Goal: Task Accomplishment & Management: Use online tool/utility

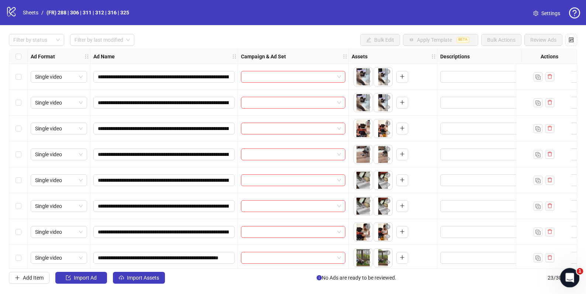
click at [570, 277] on icon "Open Intercom Messenger" at bounding box center [569, 277] width 12 height 12
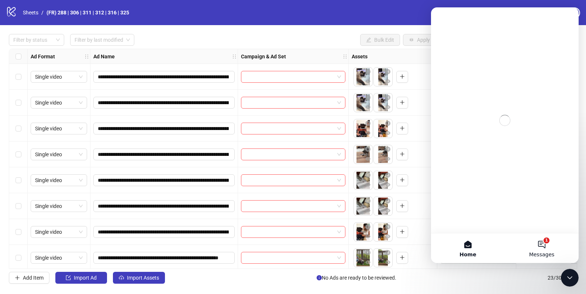
click at [537, 247] on button "1 Messages" at bounding box center [542, 248] width 74 height 30
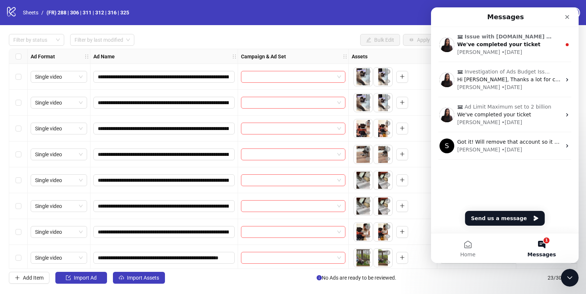
click at [517, 48] on div "Laura • 1d ago" at bounding box center [509, 52] width 104 height 8
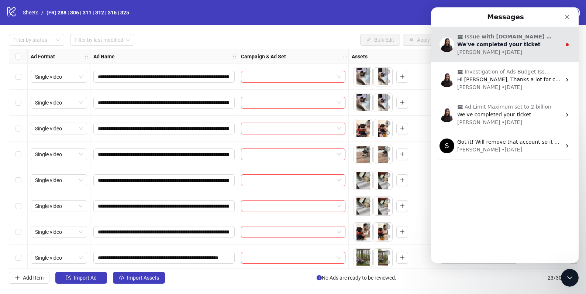
click at [511, 48] on div "We've completed your ticket" at bounding box center [509, 45] width 104 height 8
click at [522, 44] on span "We've completed your ticket" at bounding box center [498, 44] width 83 height 6
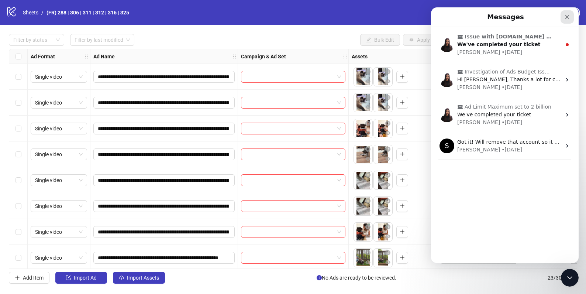
click at [566, 18] on icon "Close" at bounding box center [568, 17] width 4 height 4
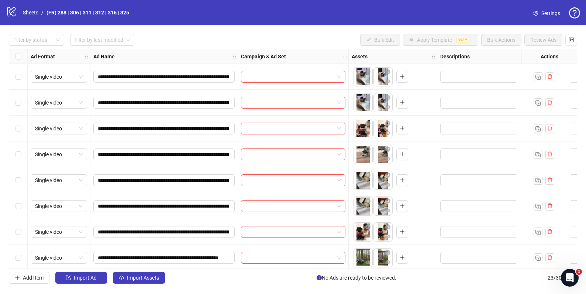
click at [576, 275] on div "Open Intercom Messenger" at bounding box center [570, 277] width 24 height 24
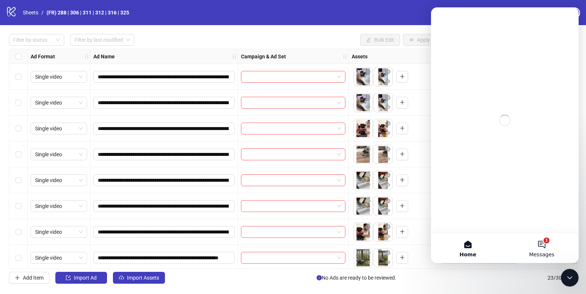
click at [539, 247] on button "1 Messages" at bounding box center [542, 248] width 74 height 30
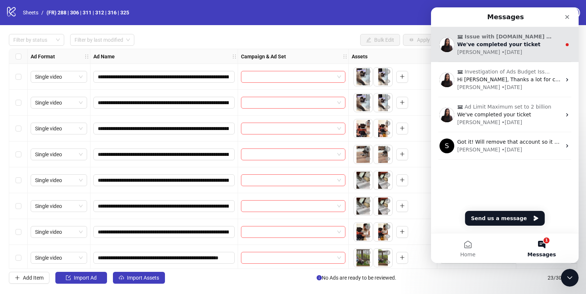
click at [494, 44] on span "We've completed your ticket" at bounding box center [498, 44] width 83 height 6
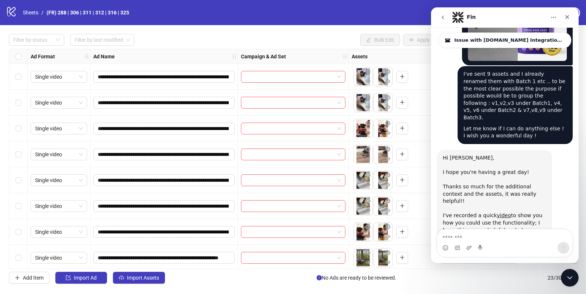
scroll to position [2425, 0]
click at [503, 212] on link "video" at bounding box center [504, 215] width 14 height 6
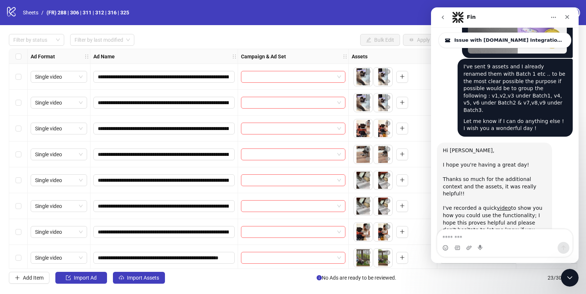
click at [261, 14] on div "logo/logo-mobile Sheets / (FR) 288 | 306 | 311 | 312 | 316 | 325 Settings" at bounding box center [293, 12] width 574 height 13
click at [34, 12] on link "Sheets" at bounding box center [30, 12] width 18 height 8
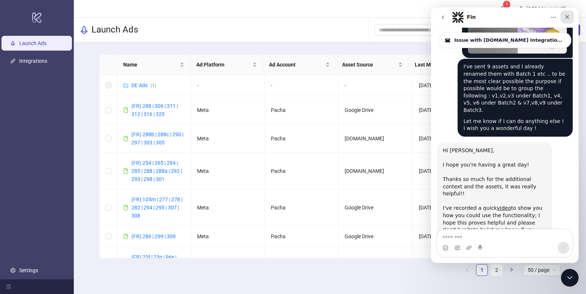
click at [568, 16] on icon "Close" at bounding box center [567, 17] width 6 height 6
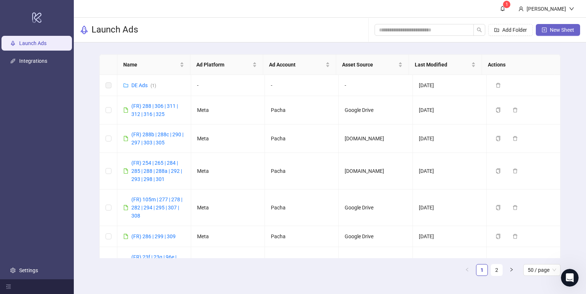
click at [548, 28] on button "New Sheet" at bounding box center [558, 30] width 44 height 12
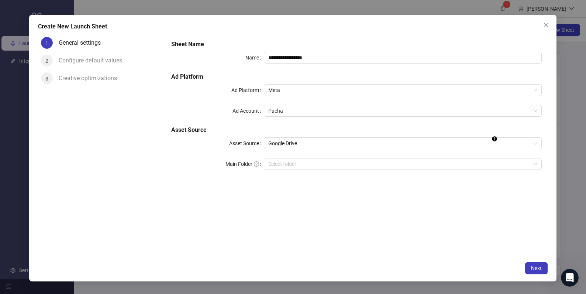
scroll to position [2425, 0]
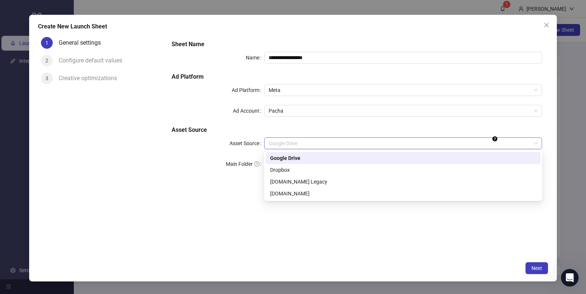
click at [307, 147] on span "Google Drive" at bounding box center [403, 143] width 269 height 11
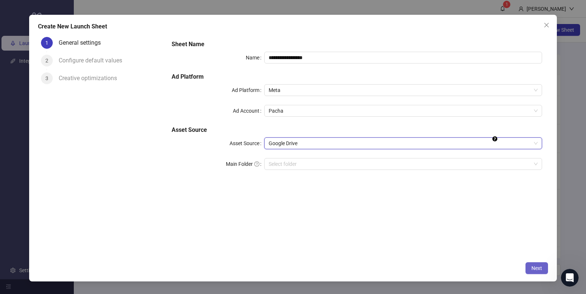
click at [532, 266] on span "Next" at bounding box center [537, 268] width 11 height 6
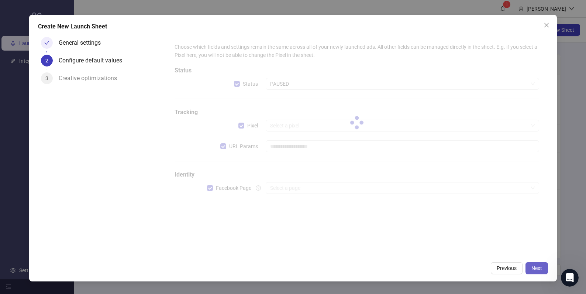
type input "**********"
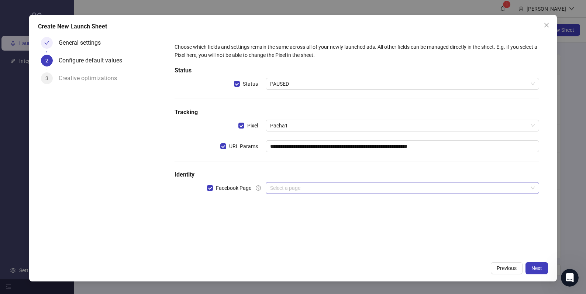
click at [399, 191] on input "search" at bounding box center [399, 187] width 258 height 11
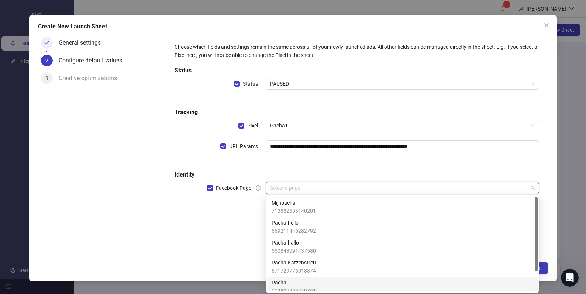
click at [338, 287] on div "Pacha 112897255249761" at bounding box center [403, 286] width 262 height 16
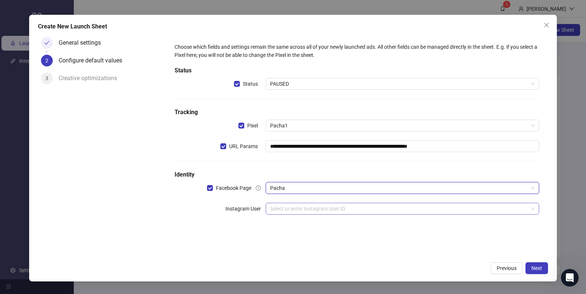
click at [336, 211] on input "search" at bounding box center [399, 208] width 258 height 11
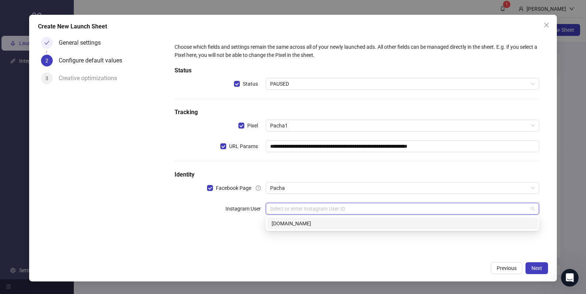
click at [326, 229] on div "17841462109285665 [DOMAIN_NAME]" at bounding box center [403, 223] width 274 height 15
click at [326, 227] on div "[DOMAIN_NAME]" at bounding box center [402, 223] width 271 height 12
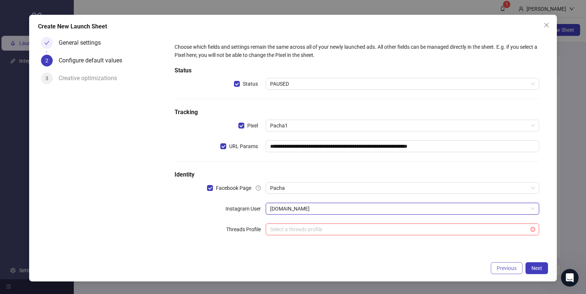
drag, startPoint x: 450, startPoint y: 258, endPoint x: 508, endPoint y: 263, distance: 57.8
click at [451, 258] on div "**********" at bounding box center [293, 148] width 528 height 267
click at [532, 267] on span "Next" at bounding box center [537, 268] width 11 height 6
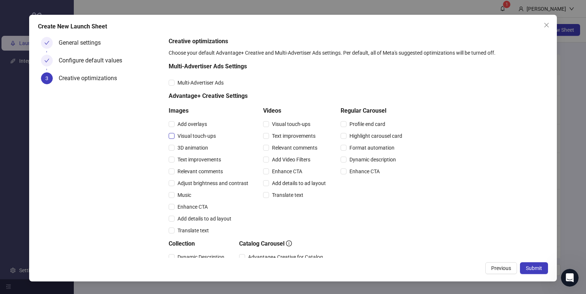
click at [193, 137] on span "Visual touch-ups" at bounding box center [197, 136] width 44 height 8
drag, startPoint x: 192, startPoint y: 172, endPoint x: 195, endPoint y: 168, distance: 5.2
click at [192, 171] on span "Relevant comments" at bounding box center [200, 171] width 51 height 8
drag, startPoint x: 294, startPoint y: 125, endPoint x: 291, endPoint y: 134, distance: 9.2
click at [294, 125] on span "Visual touch-ups" at bounding box center [291, 124] width 44 height 8
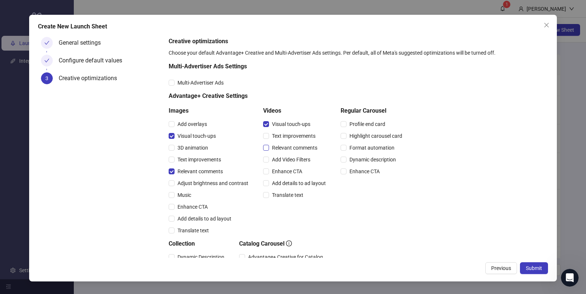
click at [285, 147] on span "Relevant comments" at bounding box center [294, 148] width 51 height 8
click at [535, 268] on span "Submit" at bounding box center [534, 268] width 16 height 6
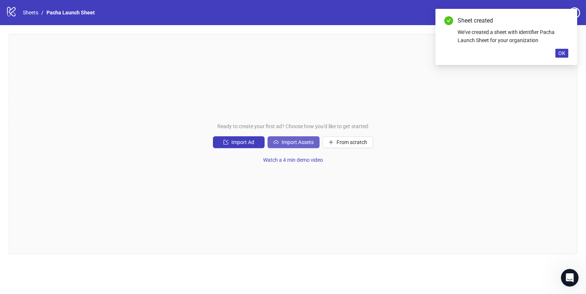
click at [300, 144] on span "Import Assets" at bounding box center [298, 142] width 32 height 6
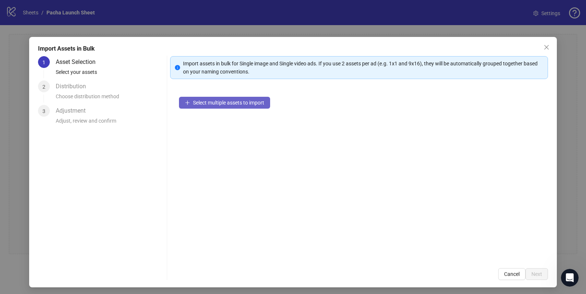
click at [194, 105] on span "Select multiple assets to import" at bounding box center [228, 103] width 71 height 6
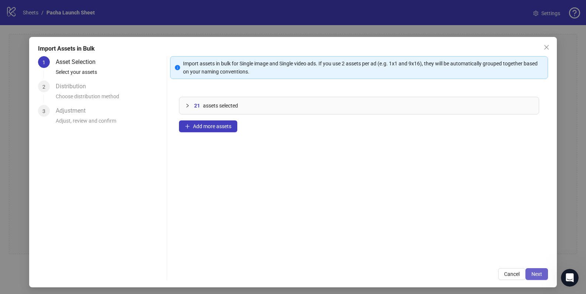
click at [526, 272] on button "Next" at bounding box center [537, 274] width 23 height 12
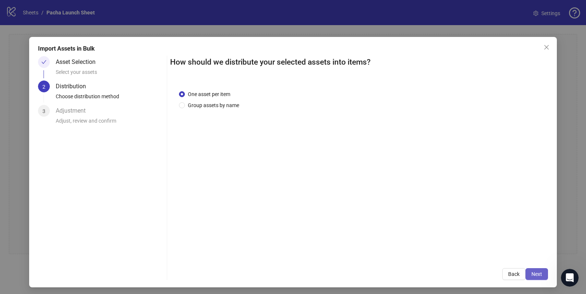
click at [538, 274] on button "Next" at bounding box center [537, 274] width 23 height 12
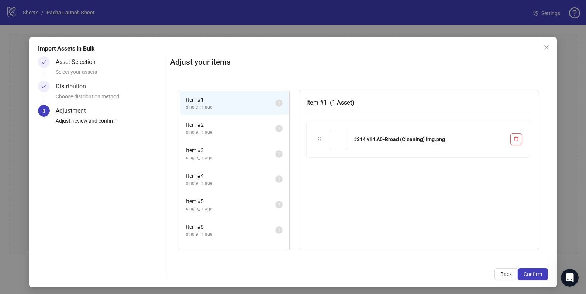
click at [245, 128] on span "Item # 2" at bounding box center [230, 125] width 89 height 8
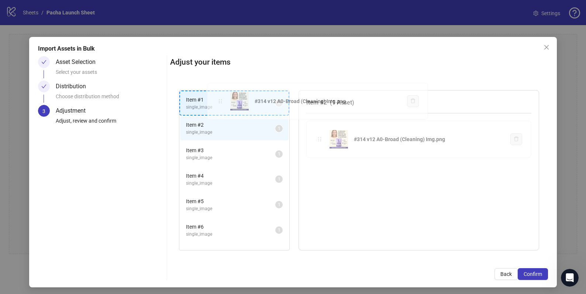
drag, startPoint x: 317, startPoint y: 137, endPoint x: 221, endPoint y: 102, distance: 101.5
click at [221, 102] on div "Item # 1 single_image 1 Item # 2 single_image 1 Item # 3 single_image 1 Item # …" at bounding box center [359, 170] width 378 height 178
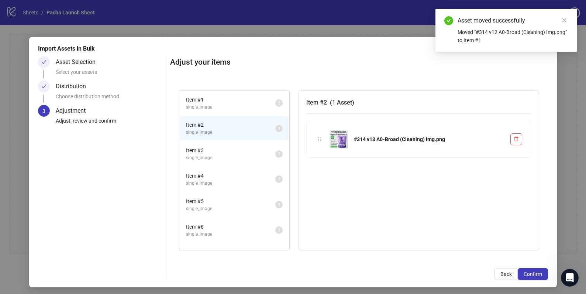
click at [233, 150] on span "Item # 3" at bounding box center [230, 150] width 89 height 8
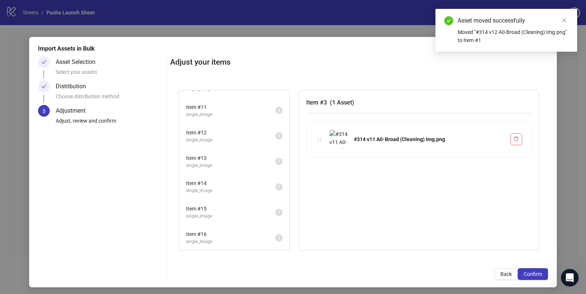
scroll to position [348, 0]
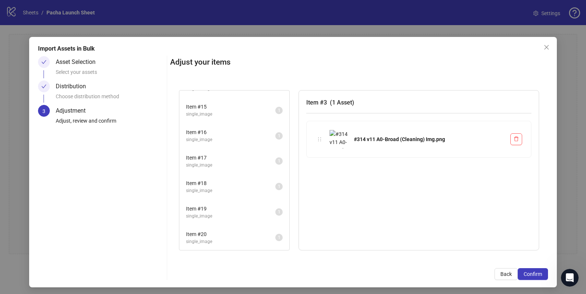
click at [229, 230] on span "Item # 20" at bounding box center [230, 234] width 89 height 8
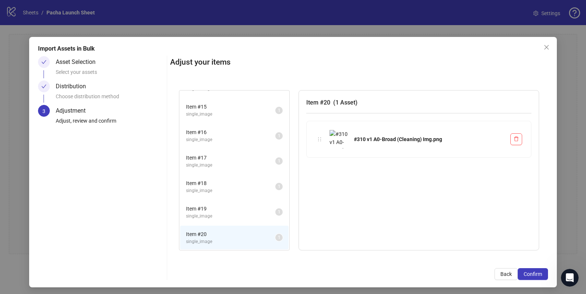
click at [228, 214] on span "single_image" at bounding box center [230, 216] width 89 height 7
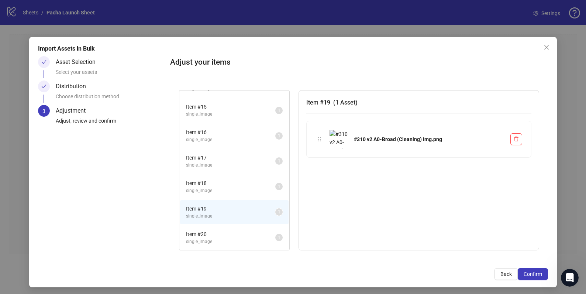
click at [219, 229] on li "Item # 20 single_image 1" at bounding box center [234, 238] width 109 height 24
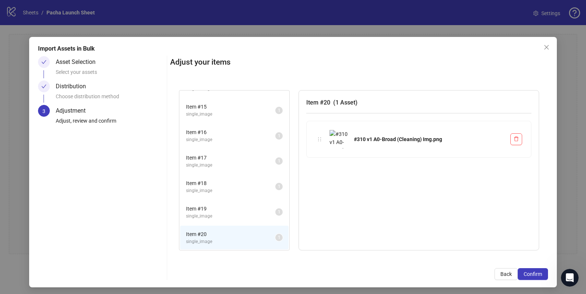
click at [218, 214] on span "single_image" at bounding box center [230, 216] width 89 height 7
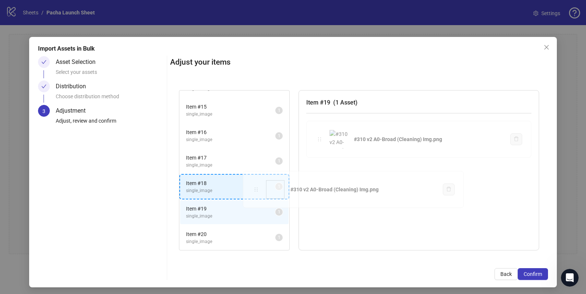
scroll to position [2, 0]
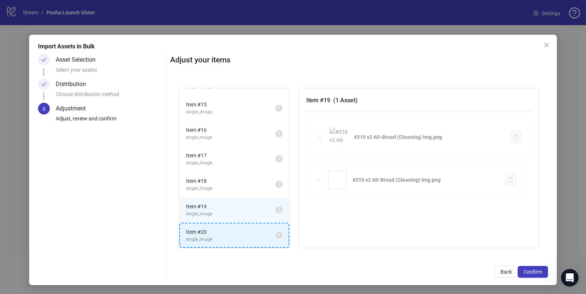
drag, startPoint x: 318, startPoint y: 140, endPoint x: 210, endPoint y: 238, distance: 146.1
click at [210, 238] on div "Item # 1 single_image 2 Item # 2 single_image 1 Item # 3 single_image 1 Item # …" at bounding box center [359, 168] width 378 height 178
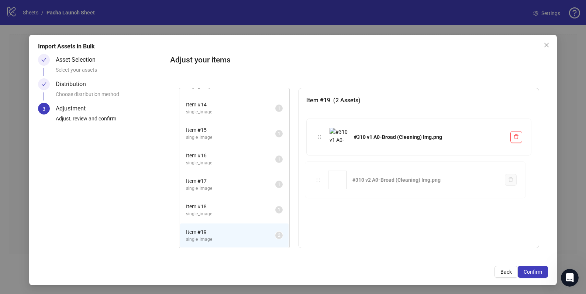
scroll to position [323, 0]
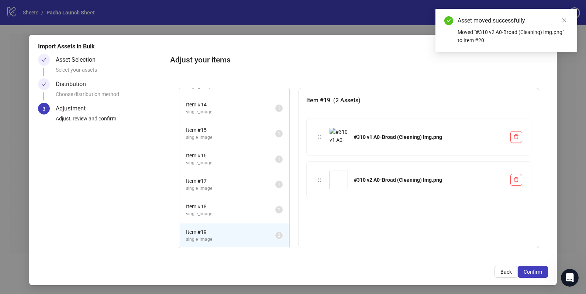
click at [220, 211] on span "single_image" at bounding box center [230, 213] width 89 height 7
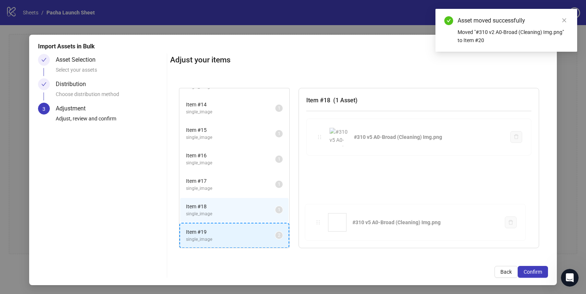
drag, startPoint x: 319, startPoint y: 134, endPoint x: 223, endPoint y: 225, distance: 132.1
click at [223, 227] on div "Item # 1 single_image 2 Item # 2 single_image 1 Item # 3 single_image 1 Item # …" at bounding box center [359, 168] width 378 height 178
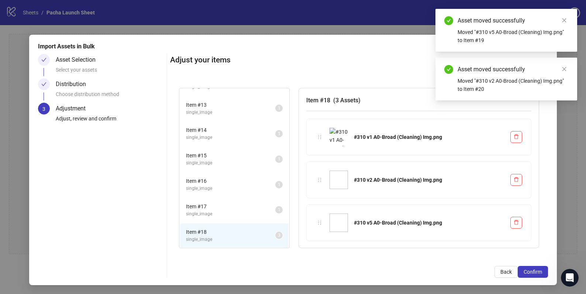
drag, startPoint x: 221, startPoint y: 209, endPoint x: 247, endPoint y: 200, distance: 26.4
click at [221, 209] on span "Item # 17" at bounding box center [230, 206] width 89 height 8
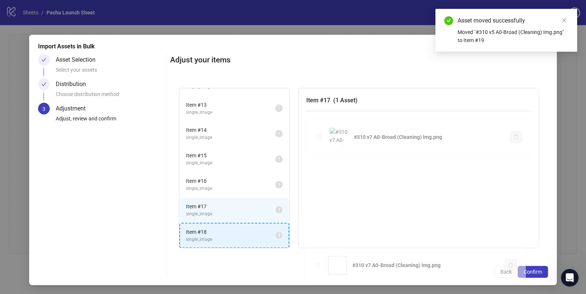
drag, startPoint x: 317, startPoint y: 135, endPoint x: 227, endPoint y: 228, distance: 129.5
click at [228, 234] on div "Item # 1 single_image 2 Item # 2 single_image 1 Item # 3 single_image 1 Item # …" at bounding box center [359, 168] width 378 height 178
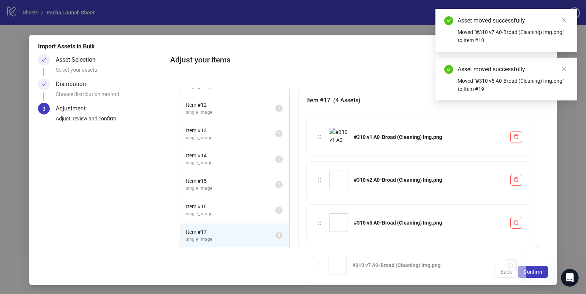
scroll to position [272, 0]
click at [221, 207] on span "Item # 16" at bounding box center [230, 206] width 89 height 8
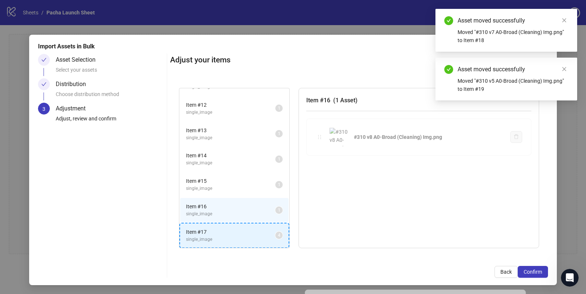
drag, startPoint x: 315, startPoint y: 138, endPoint x: 210, endPoint y: 241, distance: 147.0
click at [210, 241] on div "Item # 1 single_image 2 Item # 2 single_image 1 Item # 3 single_image 1 Item # …" at bounding box center [359, 168] width 378 height 178
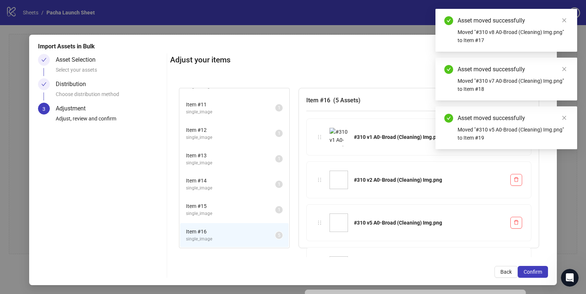
scroll to position [247, 0]
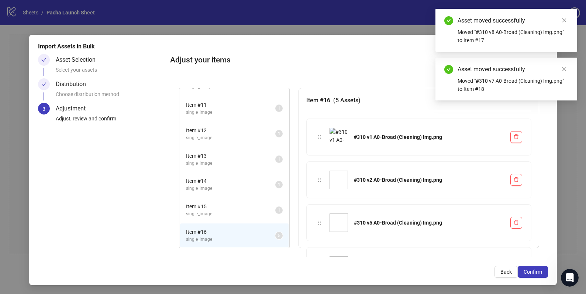
click at [227, 209] on span "Item # 15" at bounding box center [230, 206] width 89 height 8
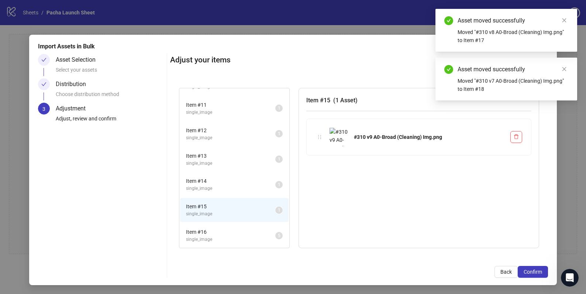
drag, startPoint x: 315, startPoint y: 130, endPoint x: 309, endPoint y: 148, distance: 18.7
click at [307, 150] on div "#310 v9 A0-Broad (Cleaning) Img.png" at bounding box center [419, 137] width 224 height 36
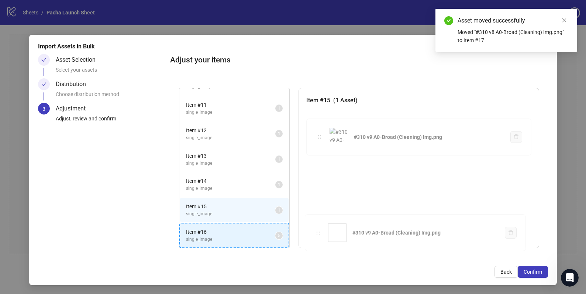
drag, startPoint x: 317, startPoint y: 137, endPoint x: 236, endPoint y: 222, distance: 117.5
click at [233, 236] on div "Item # 1 single_image 2 Item # 2 single_image 1 Item # 3 single_image 1 Item # …" at bounding box center [359, 168] width 378 height 178
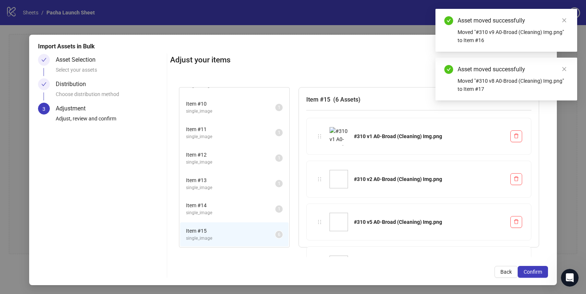
scroll to position [0, 0]
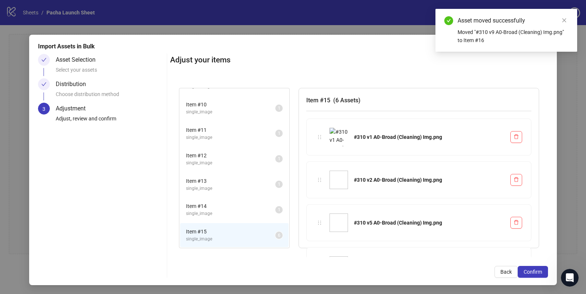
click at [239, 213] on span "single_image" at bounding box center [230, 213] width 89 height 7
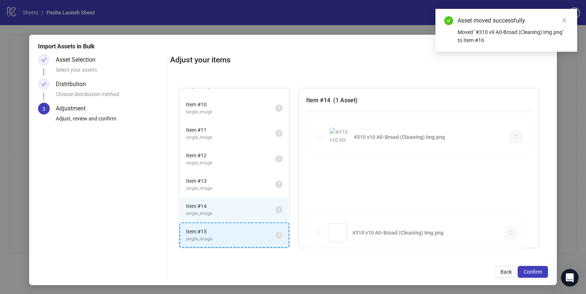
drag, startPoint x: 317, startPoint y: 141, endPoint x: 241, endPoint y: 231, distance: 118.1
click at [240, 231] on div "Item # 1 single_image 2 Item # 2 single_image 1 Item # 3 single_image 1 Item # …" at bounding box center [359, 168] width 378 height 178
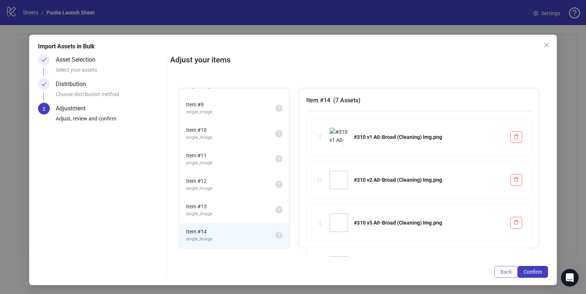
click at [501, 274] on span "Back" at bounding box center [506, 272] width 11 height 6
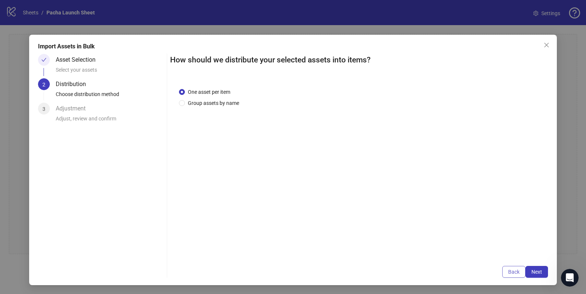
click at [508, 276] on button "Back" at bounding box center [513, 272] width 23 height 12
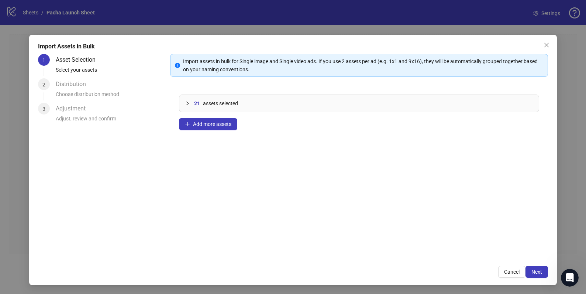
click at [187, 105] on icon "collapsed" at bounding box center [187, 103] width 4 height 4
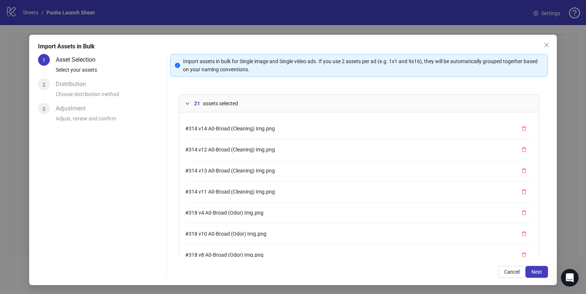
click at [115, 195] on div "1 Asset Selection Select your assets 2 Distribution Choose distribution method …" at bounding box center [101, 166] width 126 height 224
click at [532, 276] on button "Next" at bounding box center [537, 272] width 23 height 12
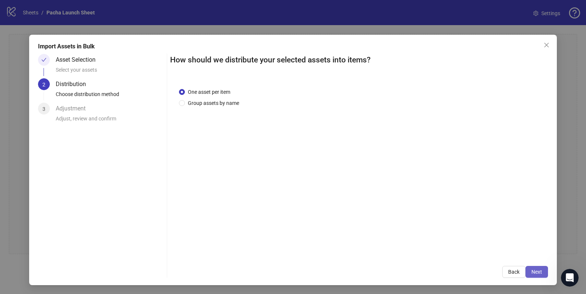
click at [535, 274] on span "Next" at bounding box center [537, 272] width 11 height 6
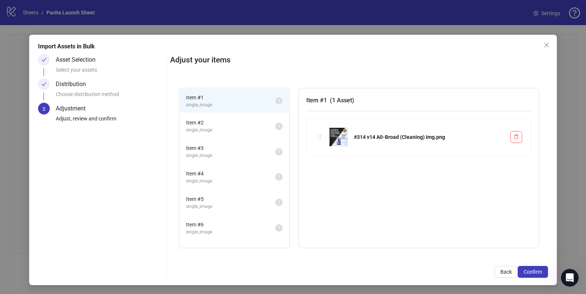
click at [228, 125] on span "Item # 2" at bounding box center [230, 122] width 89 height 8
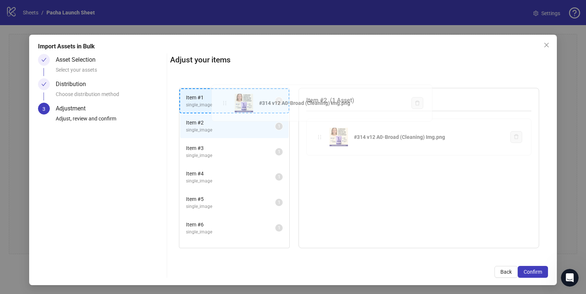
drag, startPoint x: 319, startPoint y: 139, endPoint x: 226, endPoint y: 105, distance: 99.6
click at [226, 105] on div "Item # 1 single_image 1 Item # 2 single_image 1 Item # 3 single_image 1 Item # …" at bounding box center [359, 168] width 378 height 178
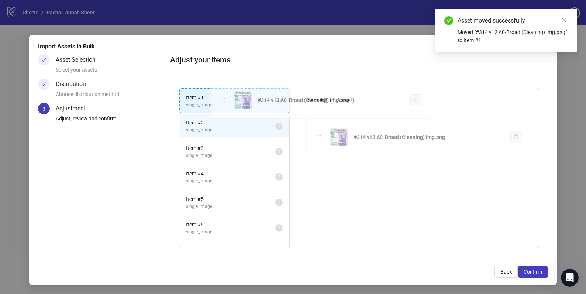
drag, startPoint x: 317, startPoint y: 137, endPoint x: 216, endPoint y: 100, distance: 108.0
click at [216, 100] on div "Item # 1 single_image 2 Item # 2 single_image 1 Item # 3 single_image 1 Item # …" at bounding box center [359, 168] width 378 height 178
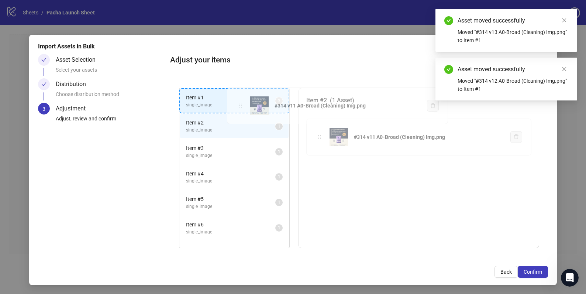
drag, startPoint x: 314, startPoint y: 134, endPoint x: 228, endPoint y: 102, distance: 92.2
click at [228, 102] on div "Item # 1 single_image 3 Item # 2 single_image 1 Item # 3 single_image 1 Item # …" at bounding box center [359, 168] width 378 height 178
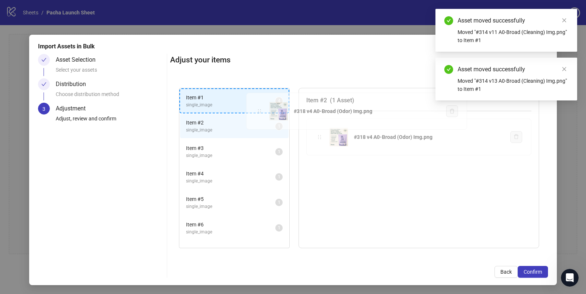
drag, startPoint x: 317, startPoint y: 137, endPoint x: 243, endPoint y: 106, distance: 79.6
click at [243, 106] on div "Item # 1 single_image 4 Item # 2 single_image 1 Item # 3 single_image 1 Item # …" at bounding box center [359, 168] width 378 height 178
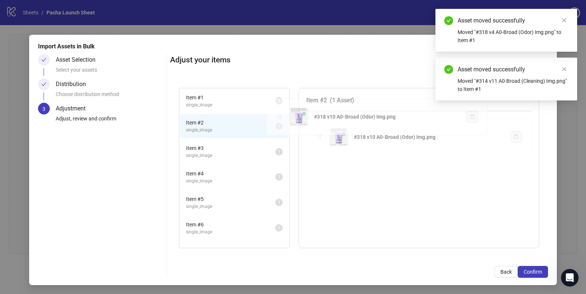
drag, startPoint x: 318, startPoint y: 137, endPoint x: 239, endPoint y: 100, distance: 87.2
click at [239, 100] on div "Item # 1 single_image 5 Item # 2 single_image 1 Item # 3 single_image 1 Item # …" at bounding box center [359, 168] width 378 height 178
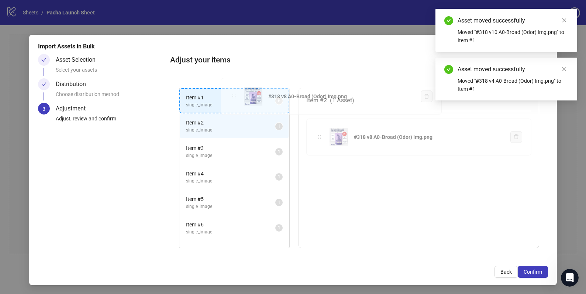
drag, startPoint x: 319, startPoint y: 135, endPoint x: 254, endPoint y: 108, distance: 71.0
click at [235, 98] on div "Item # 1 single_image 6 Item # 2 single_image 1 Item # 3 single_image 1 Item # …" at bounding box center [359, 168] width 378 height 178
drag, startPoint x: 319, startPoint y: 135, endPoint x: 244, endPoint y: 99, distance: 82.5
click at [243, 97] on div "Item # 1 single_image 7 Item # 2 single_image 1 Item # 3 single_image 1 Item # …" at bounding box center [359, 168] width 378 height 178
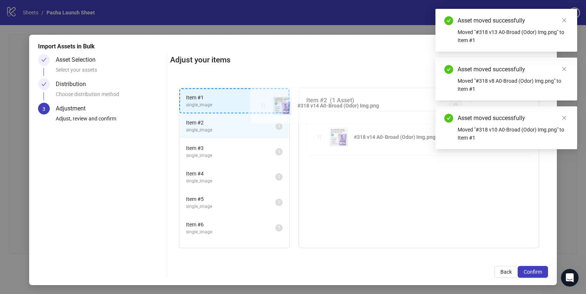
drag, startPoint x: 314, startPoint y: 133, endPoint x: 248, endPoint y: 100, distance: 74.0
click at [247, 100] on div "Item # 1 single_image 8 Item # 2 single_image 1 Item # 3 single_image 1 Item # …" at bounding box center [359, 168] width 378 height 178
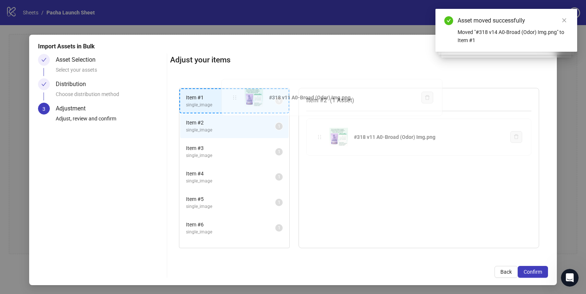
drag, startPoint x: 315, startPoint y: 136, endPoint x: 263, endPoint y: 114, distance: 56.2
click at [236, 100] on div "Item # 1 single_image 9 Item # 2 single_image 1 Item # 3 single_image 1 Item # …" at bounding box center [359, 168] width 378 height 178
drag, startPoint x: 317, startPoint y: 137, endPoint x: 237, endPoint y: 104, distance: 86.9
click at [228, 98] on div "Item # 1 single_image 1 0 Item # 2 single_image 1 Item # 3 single_image 1 Item …" at bounding box center [359, 168] width 378 height 178
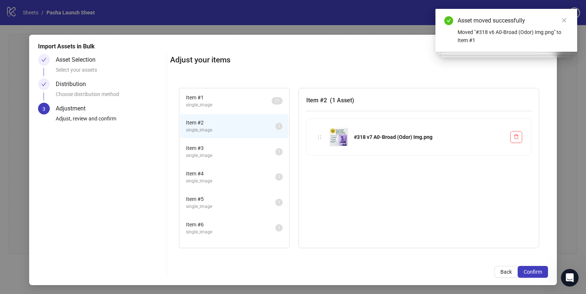
drag, startPoint x: 223, startPoint y: 99, endPoint x: 227, endPoint y: 102, distance: 4.6
click at [223, 100] on span "Item # 1" at bounding box center [229, 97] width 86 height 8
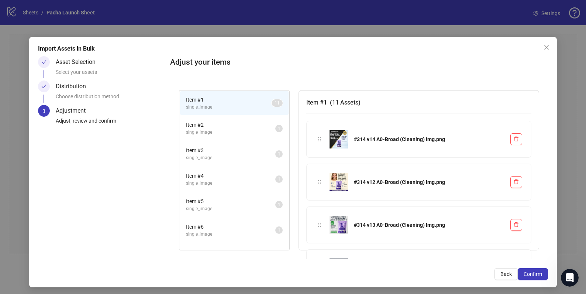
click at [241, 152] on span "Item # 3" at bounding box center [230, 150] width 89 height 8
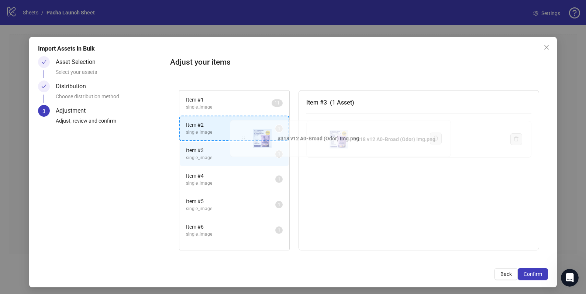
drag, startPoint x: 318, startPoint y: 138, endPoint x: 244, endPoint y: 137, distance: 74.6
click at [244, 137] on div "Item # 1 single_image 1 1 Item # 2 single_image 1 Item # 3 single_image 1 Item …" at bounding box center [359, 170] width 378 height 178
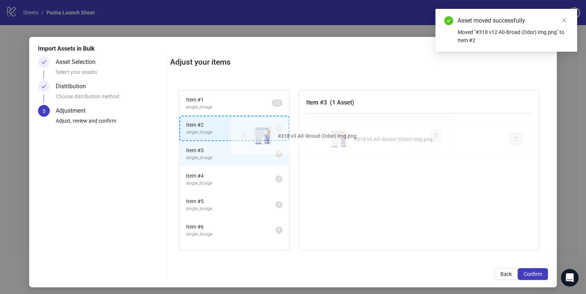
drag, startPoint x: 315, startPoint y: 139, endPoint x: 246, endPoint y: 136, distance: 69.1
click at [245, 135] on div "Item # 1 single_image 1 1 Item # 2 single_image 2 Item # 3 single_image 1 Item …" at bounding box center [359, 170] width 378 height 178
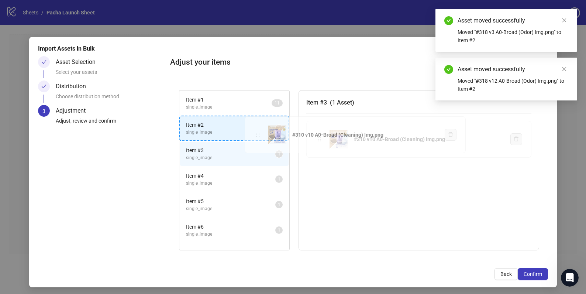
drag, startPoint x: 319, startPoint y: 139, endPoint x: 275, endPoint y: 134, distance: 44.2
click at [257, 134] on div "Item # 1 single_image 1 1 Item # 2 single_image 3 Item # 3 single_image 1 Item …" at bounding box center [359, 170] width 378 height 178
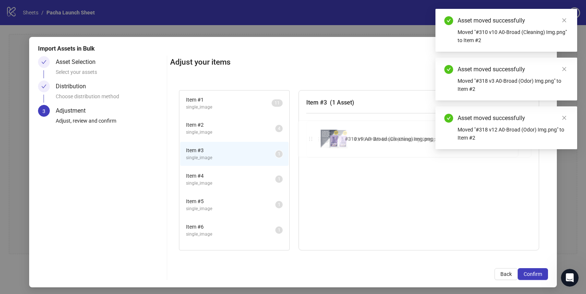
drag, startPoint x: 313, startPoint y: 140, endPoint x: 249, endPoint y: 126, distance: 65.7
click at [248, 125] on div "Item # 1 single_image 1 1 Item # 2 single_image 4 Item # 3 single_image 1 Item …" at bounding box center [359, 170] width 378 height 178
drag, startPoint x: 318, startPoint y: 138, endPoint x: 249, endPoint y: 130, distance: 69.1
click at [247, 129] on div "Item # 1 single_image 1 1 Item # 2 single_image 5 Item # 3 single_image 1 Item …" at bounding box center [359, 170] width 378 height 178
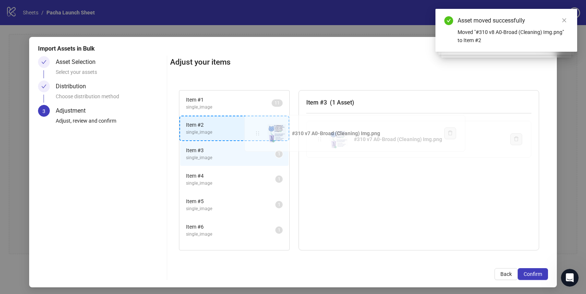
drag, startPoint x: 313, startPoint y: 140, endPoint x: 258, endPoint y: 133, distance: 55.7
click at [245, 130] on div "Item # 1 single_image 1 1 Item # 2 single_image 6 Item # 3 single_image 1 Item …" at bounding box center [359, 170] width 378 height 178
drag, startPoint x: 314, startPoint y: 140, endPoint x: 265, endPoint y: 133, distance: 49.6
click at [247, 128] on div "Item # 1 single_image 1 1 Item # 2 single_image 7 Item # 3 single_image 1 Item …" at bounding box center [359, 170] width 378 height 178
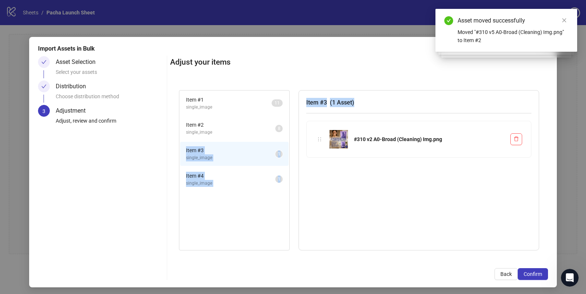
drag, startPoint x: 311, startPoint y: 137, endPoint x: 302, endPoint y: 136, distance: 8.9
click at [289, 136] on div "Item # 1 single_image 1 1 Item # 2 single_image 8 Item # 3 single_image 1 Item …" at bounding box center [359, 170] width 360 height 161
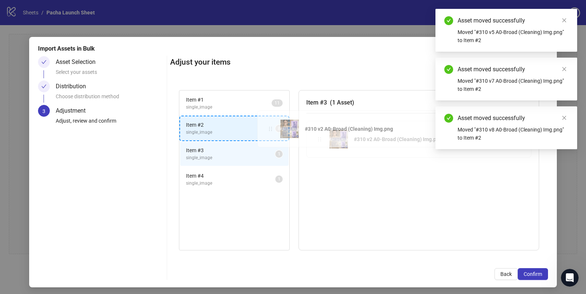
drag, startPoint x: 315, startPoint y: 140, endPoint x: 283, endPoint y: 138, distance: 31.8
click at [264, 130] on div "Item # 1 single_image 1 1 Item # 2 single_image 8 Item # 3 single_image 1 Item …" at bounding box center [359, 170] width 378 height 178
drag, startPoint x: 317, startPoint y: 141, endPoint x: 264, endPoint y: 135, distance: 53.2
click at [258, 134] on div "Item # 1 single_image 1 1 Item # 2 single_image 9 Item # 3 single_image 1 Item …" at bounding box center [359, 170] width 378 height 178
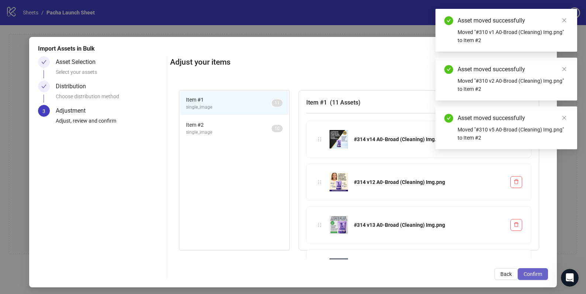
click at [524, 274] on span "Confirm" at bounding box center [533, 274] width 18 height 6
